Goal: Information Seeking & Learning: Learn about a topic

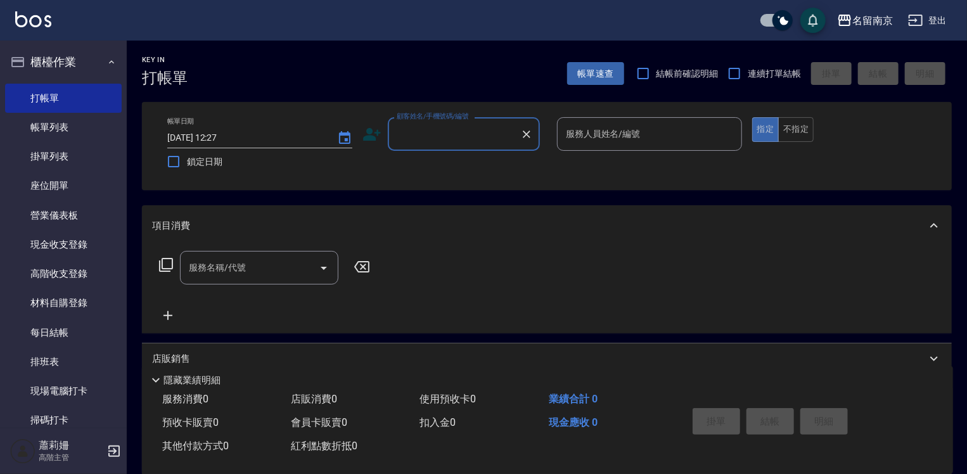
click at [83, 125] on link "帳單列表" at bounding box center [63, 127] width 117 height 29
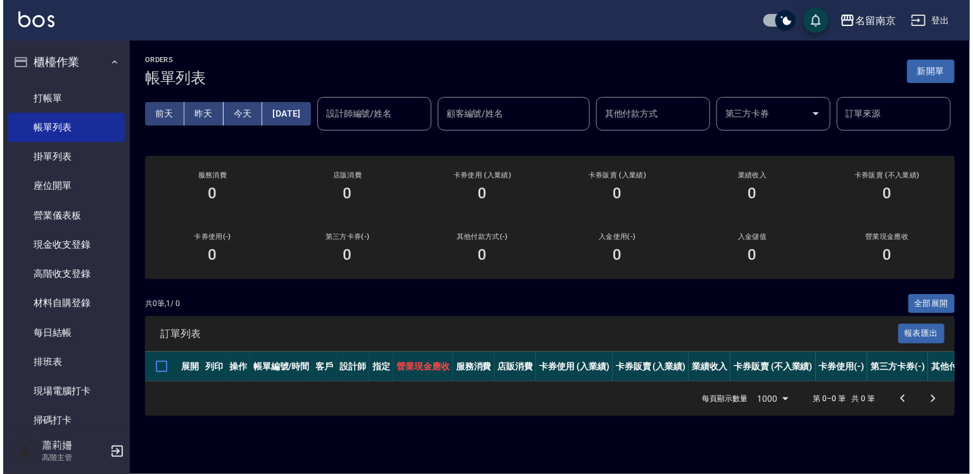
scroll to position [127, 0]
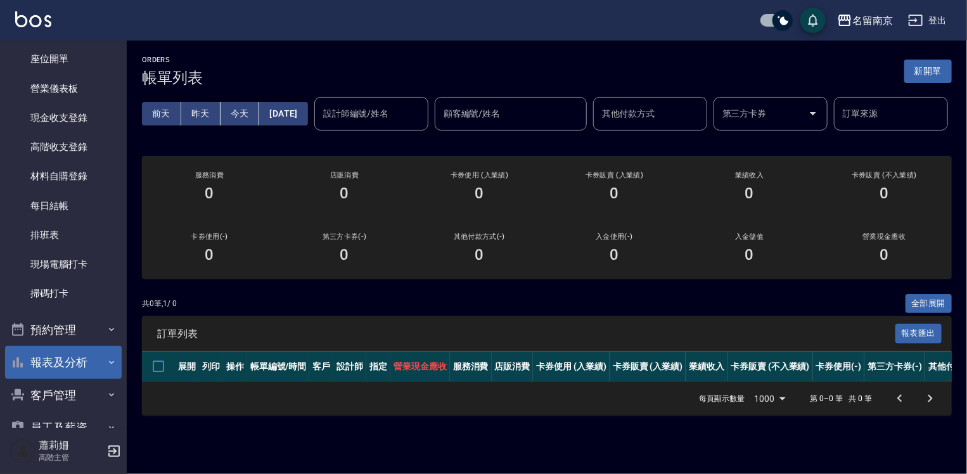
click at [73, 354] on button "報表及分析" at bounding box center [63, 362] width 117 height 33
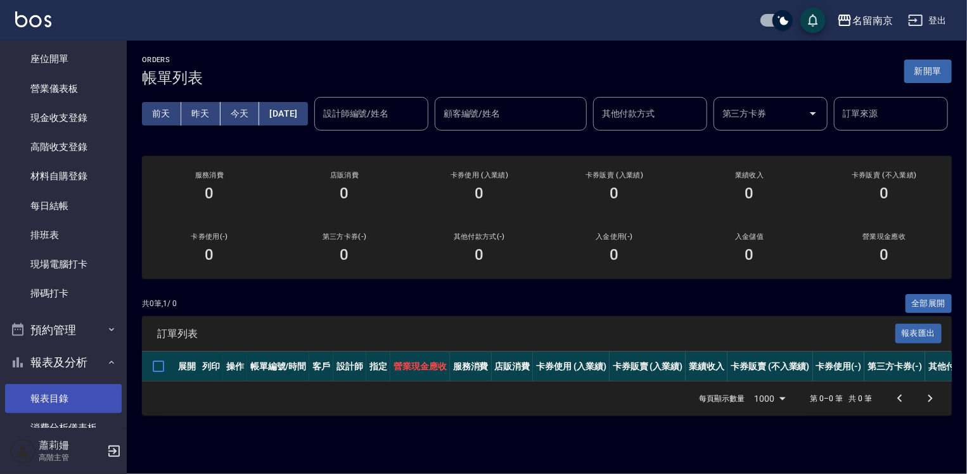
click at [58, 395] on link "報表目錄" at bounding box center [63, 398] width 117 height 29
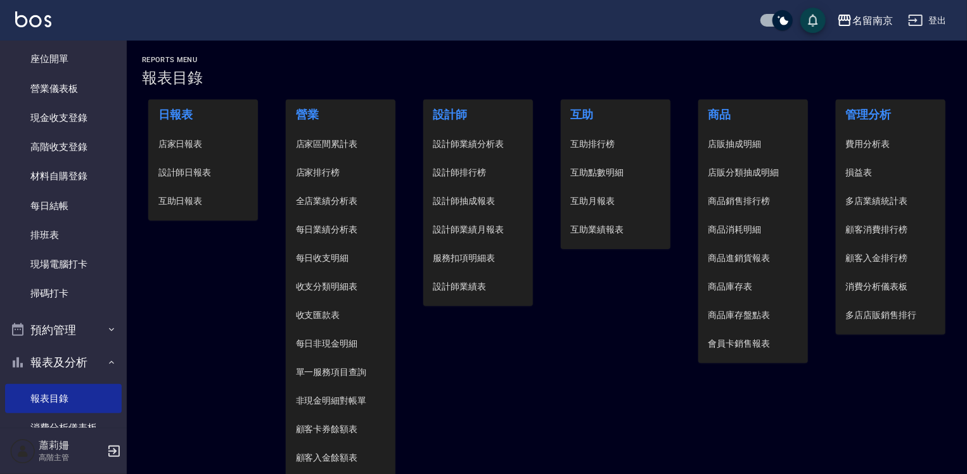
click at [207, 170] on span "設計師日報表" at bounding box center [203, 172] width 90 height 13
